Goal: Task Accomplishment & Management: Complete application form

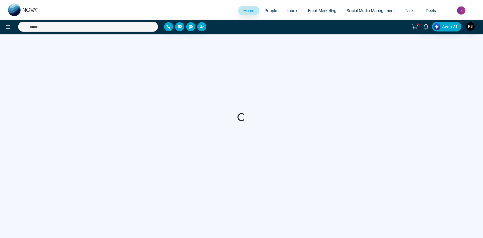
select select "*"
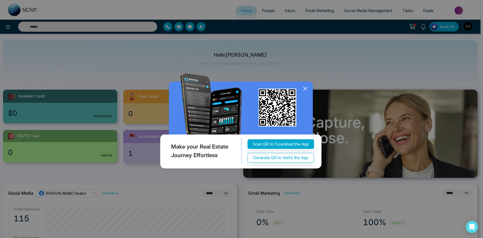
click at [304, 89] on icon at bounding box center [306, 89] width 8 height 8
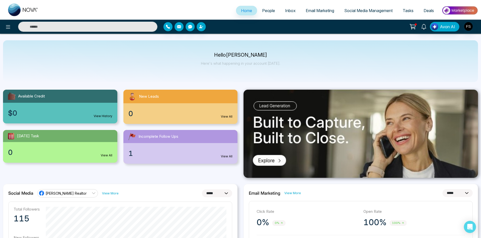
click at [262, 9] on span "People" at bounding box center [268, 10] width 13 height 5
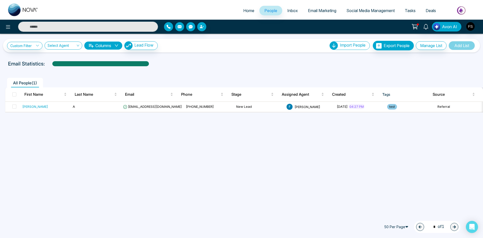
click at [287, 9] on span "Inbox" at bounding box center [292, 10] width 11 height 5
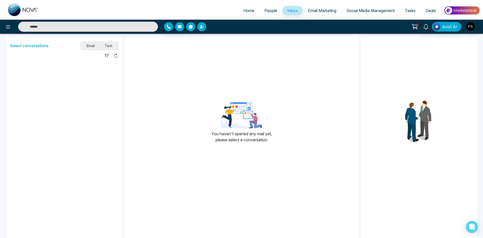
click at [317, 10] on span "Email Marketing" at bounding box center [322, 10] width 28 height 5
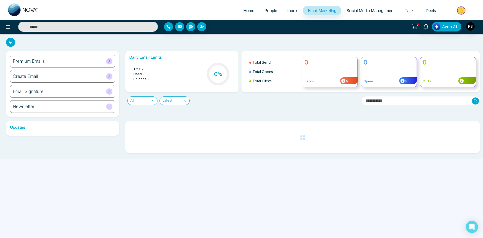
click at [246, 9] on span "Home" at bounding box center [248, 10] width 11 height 5
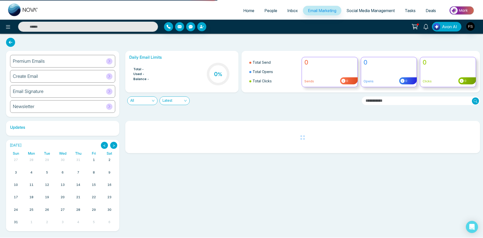
select select "*"
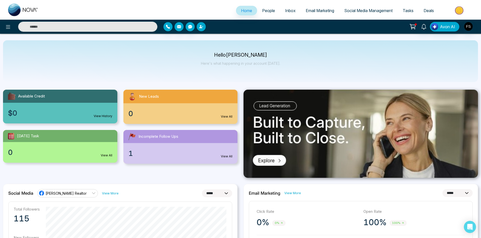
click at [202, 27] on icon "button" at bounding box center [201, 27] width 4 height 4
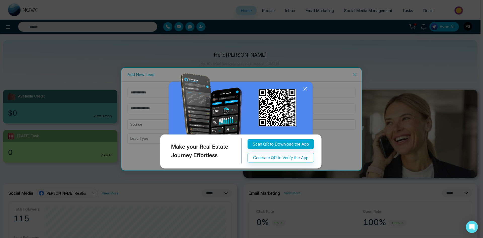
click at [305, 89] on icon at bounding box center [305, 88] width 3 height 3
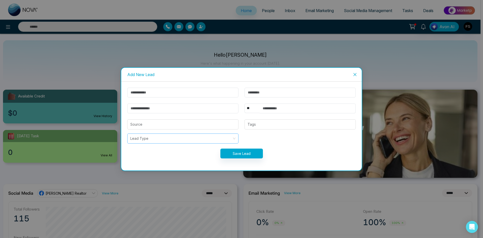
click at [225, 140] on input "search" at bounding box center [181, 139] width 102 height 10
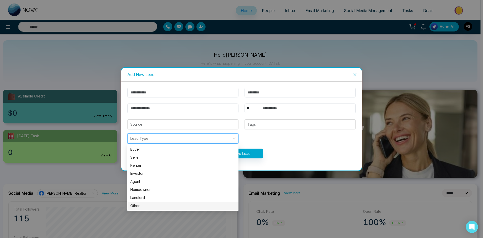
click at [152, 205] on div "Other" at bounding box center [182, 206] width 105 height 6
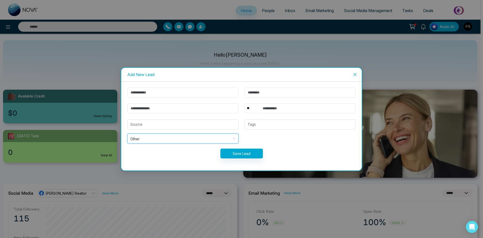
click at [171, 166] on div "** **** *** *** *** **** *** Source Tags Other Other Save Lead" at bounding box center [241, 126] width 241 height 89
click at [283, 123] on div at bounding box center [300, 124] width 108 height 6
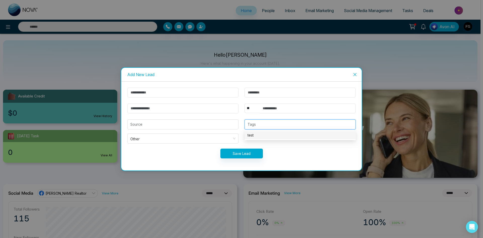
click at [200, 156] on div "Save Lead" at bounding box center [241, 154] width 235 height 10
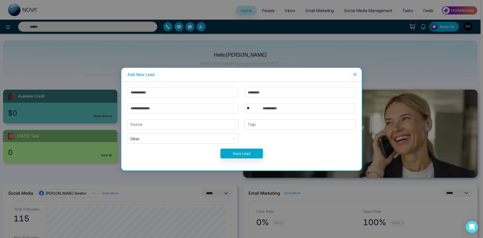
click at [357, 73] on icon "close" at bounding box center [355, 74] width 4 height 4
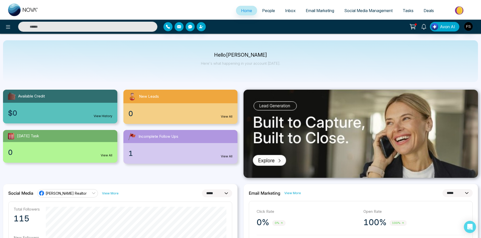
click at [166, 71] on div "Hello [PERSON_NAME] Here's what happening in your account [DATE]." at bounding box center [240, 61] width 475 height 42
click at [123, 65] on div "Hello [PERSON_NAME] Here's what happening in your account [DATE]." at bounding box center [240, 61] width 475 height 42
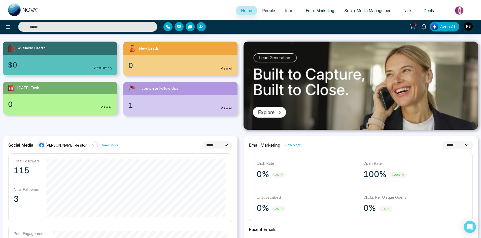
scroll to position [50, 0]
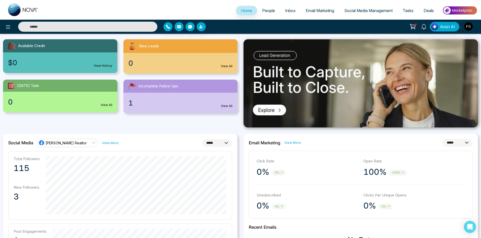
click at [187, 108] on div "1 View All" at bounding box center [180, 103] width 114 height 21
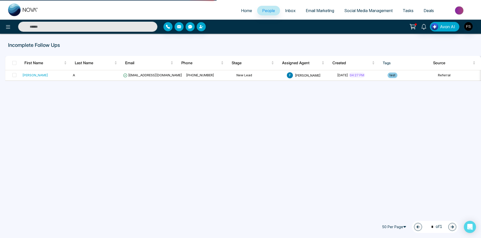
select select "*"
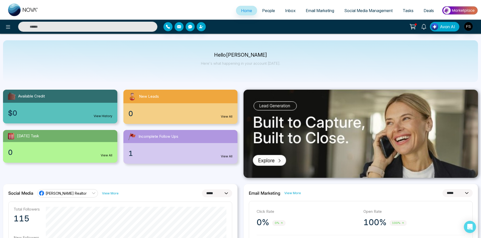
click at [321, 12] on span "Email Marketing" at bounding box center [320, 10] width 28 height 5
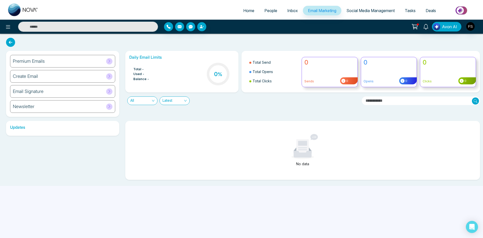
click at [356, 11] on span "Social Media Management" at bounding box center [371, 10] width 48 height 5
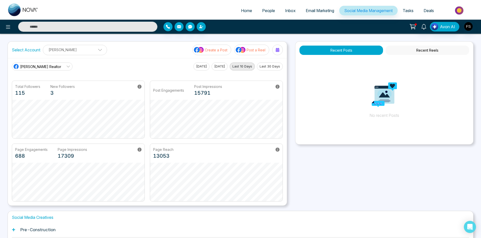
click at [409, 50] on button "Recent Reels" at bounding box center [427, 50] width 84 height 9
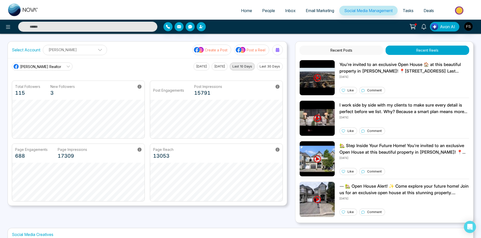
click at [264, 12] on span "People" at bounding box center [268, 10] width 13 height 5
